Goal: Navigation & Orientation: Find specific page/section

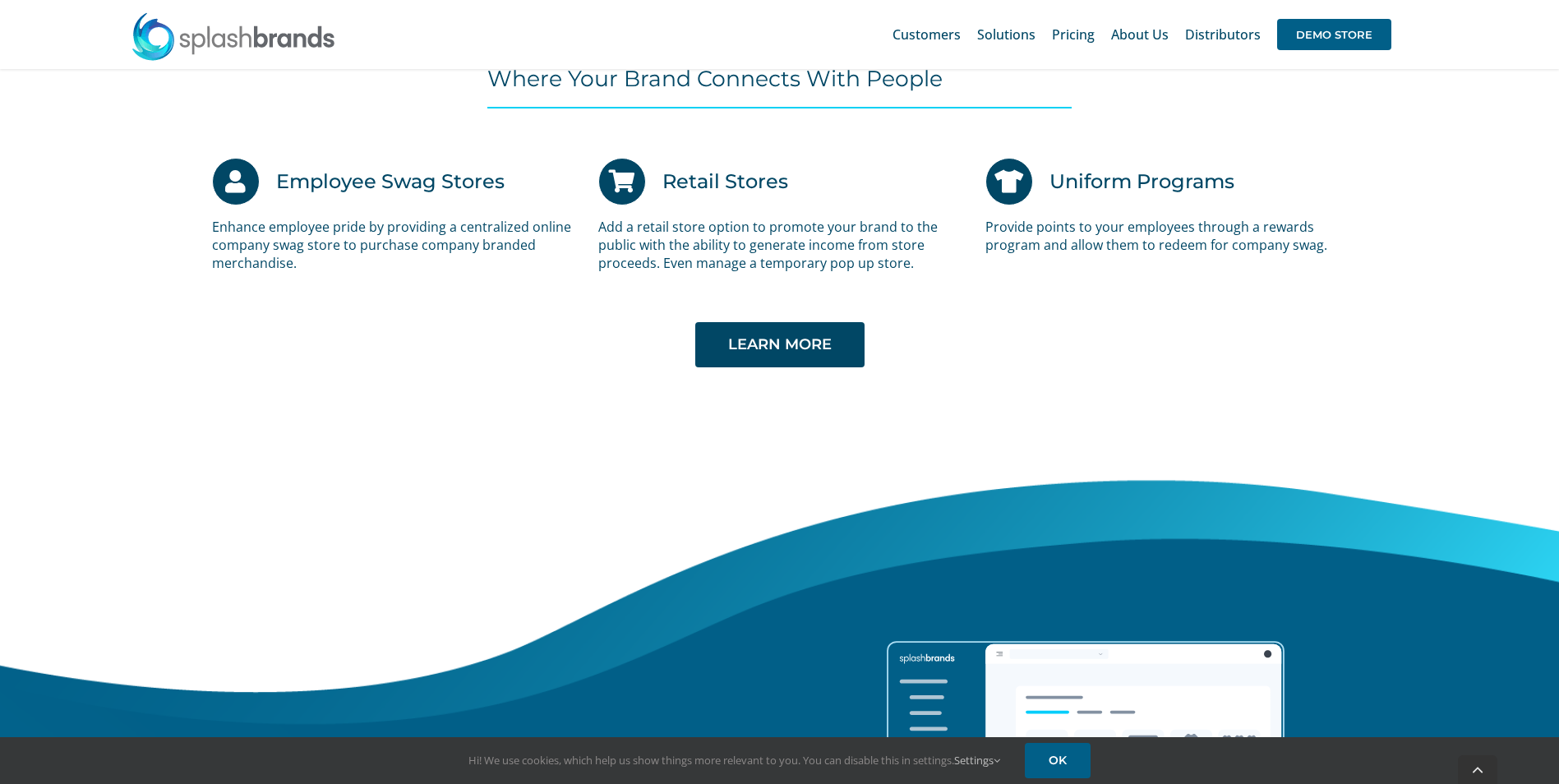
scroll to position [3437, 0]
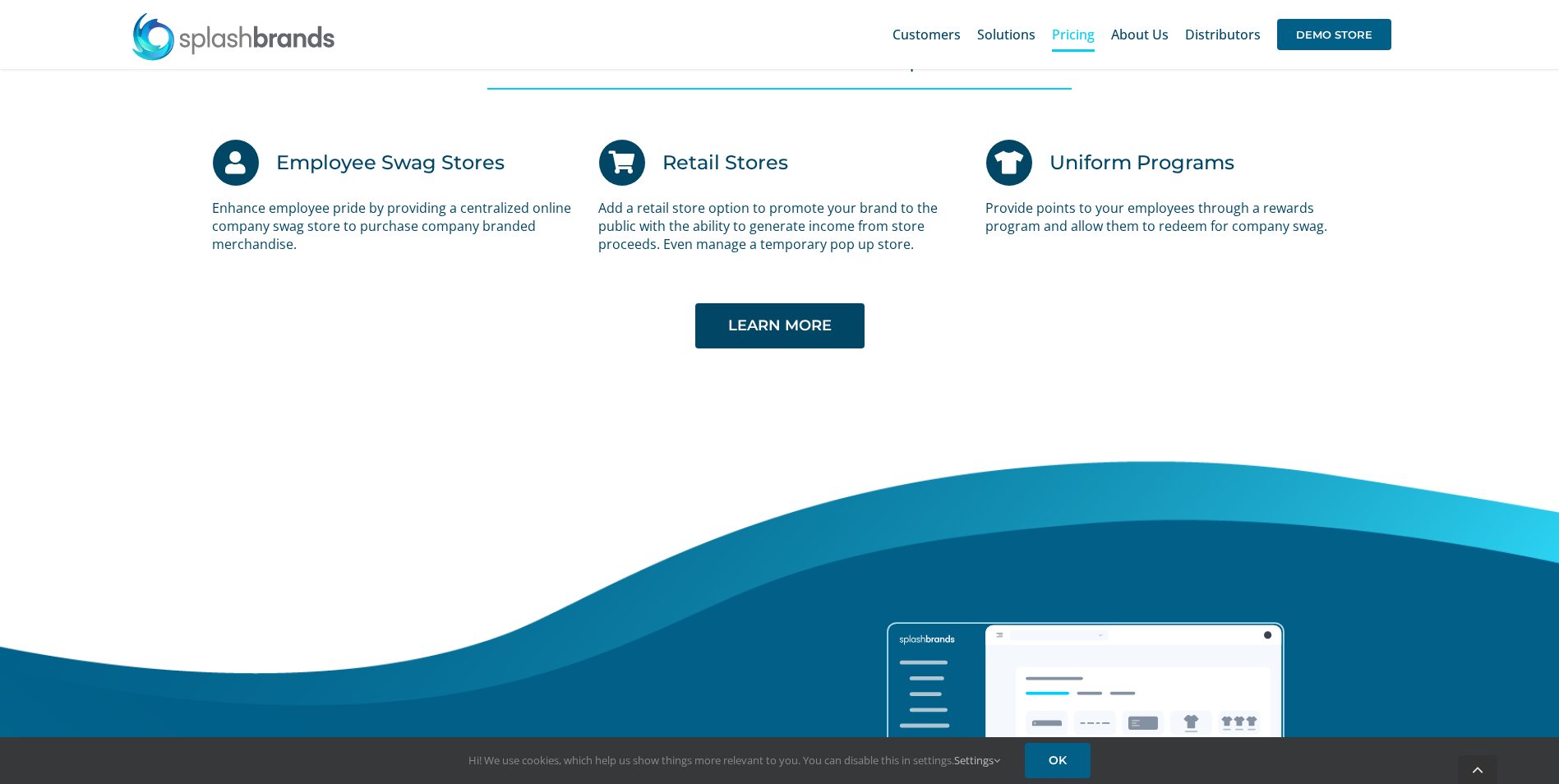
click at [1066, 35] on span "Pricing" at bounding box center [1072, 35] width 43 height 13
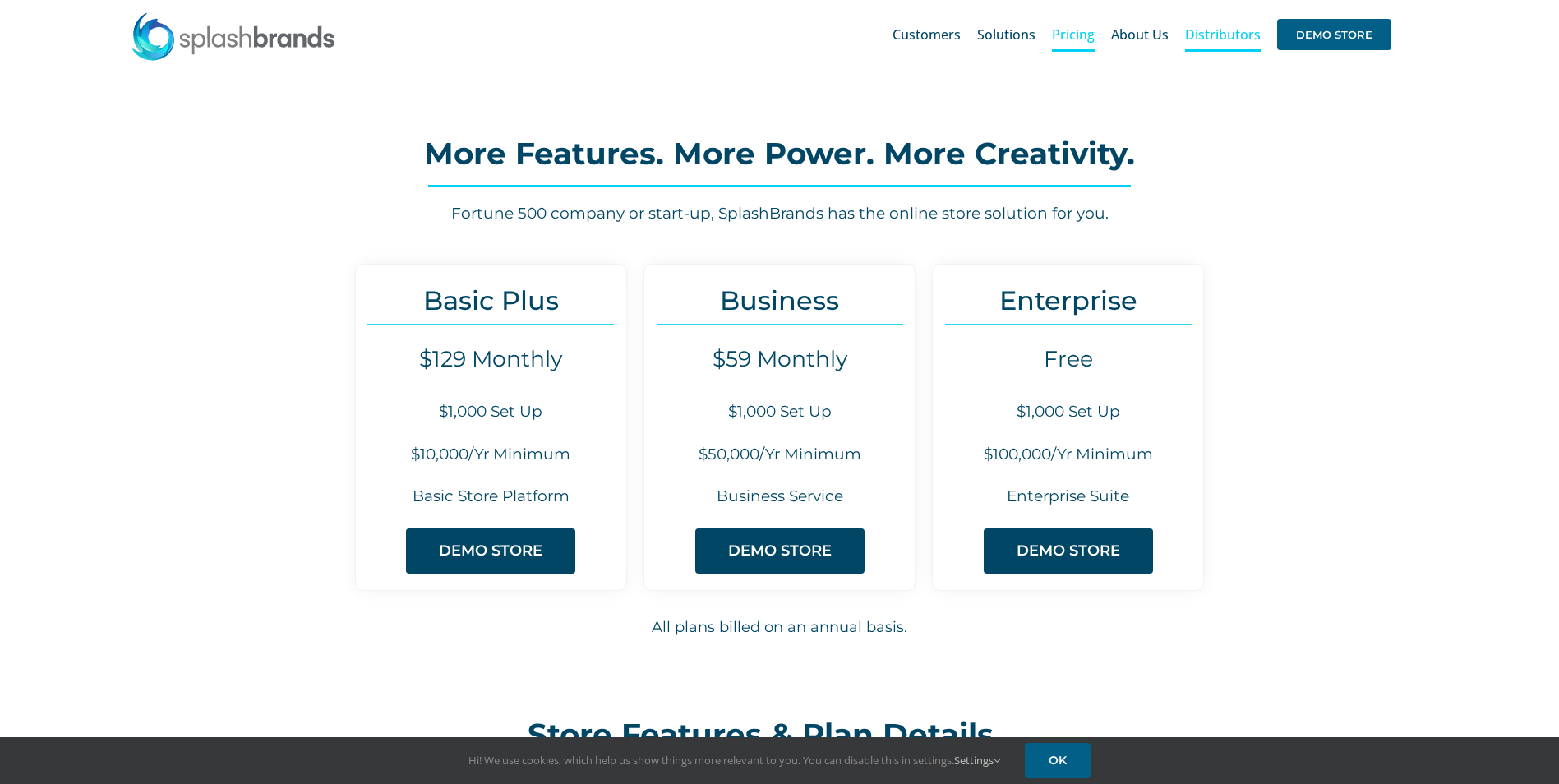
click at [1198, 31] on span "Distributors" at bounding box center [1222, 35] width 76 height 13
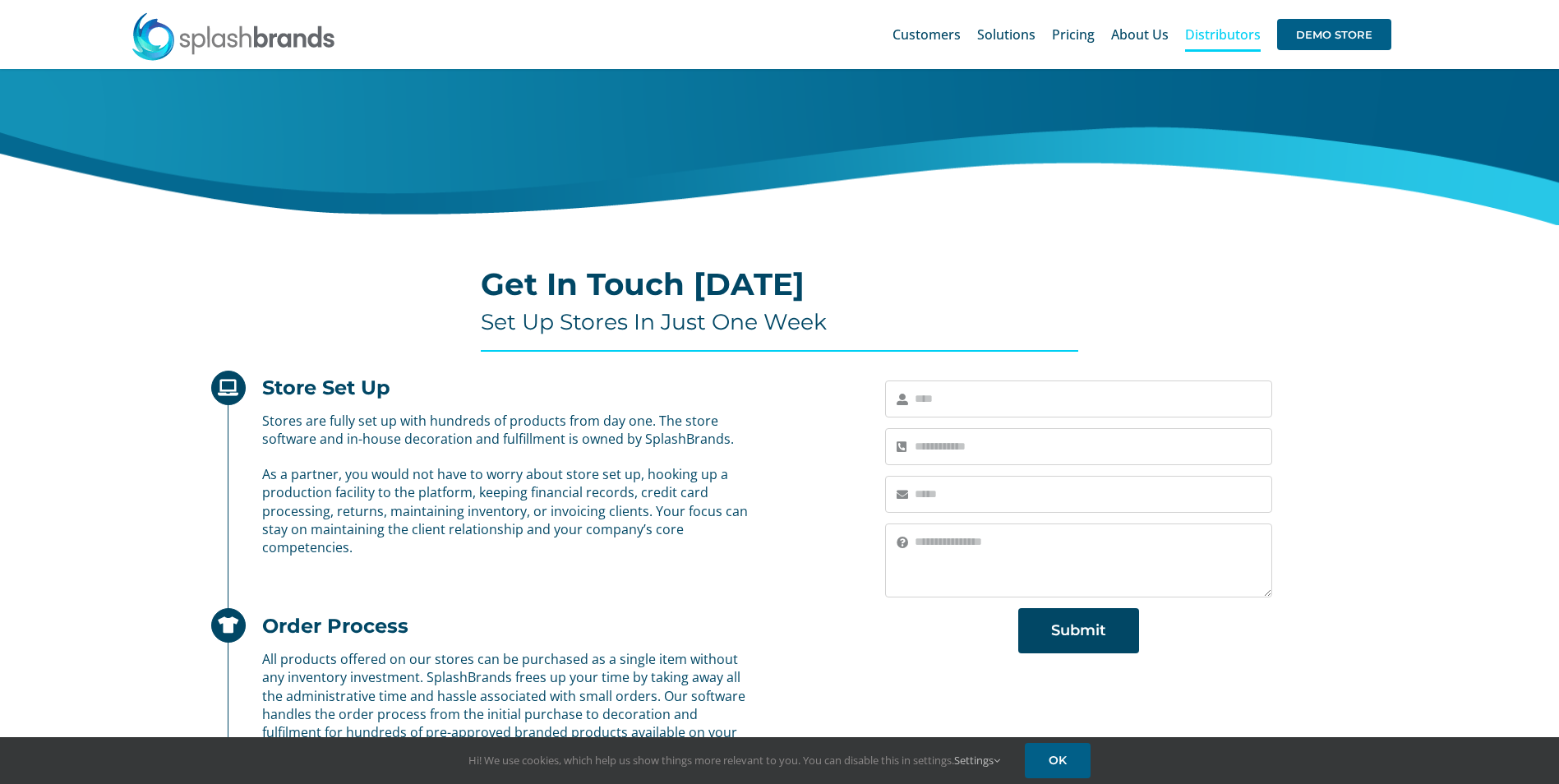
scroll to position [325, 0]
